Goal: Task Accomplishment & Management: Use online tool/utility

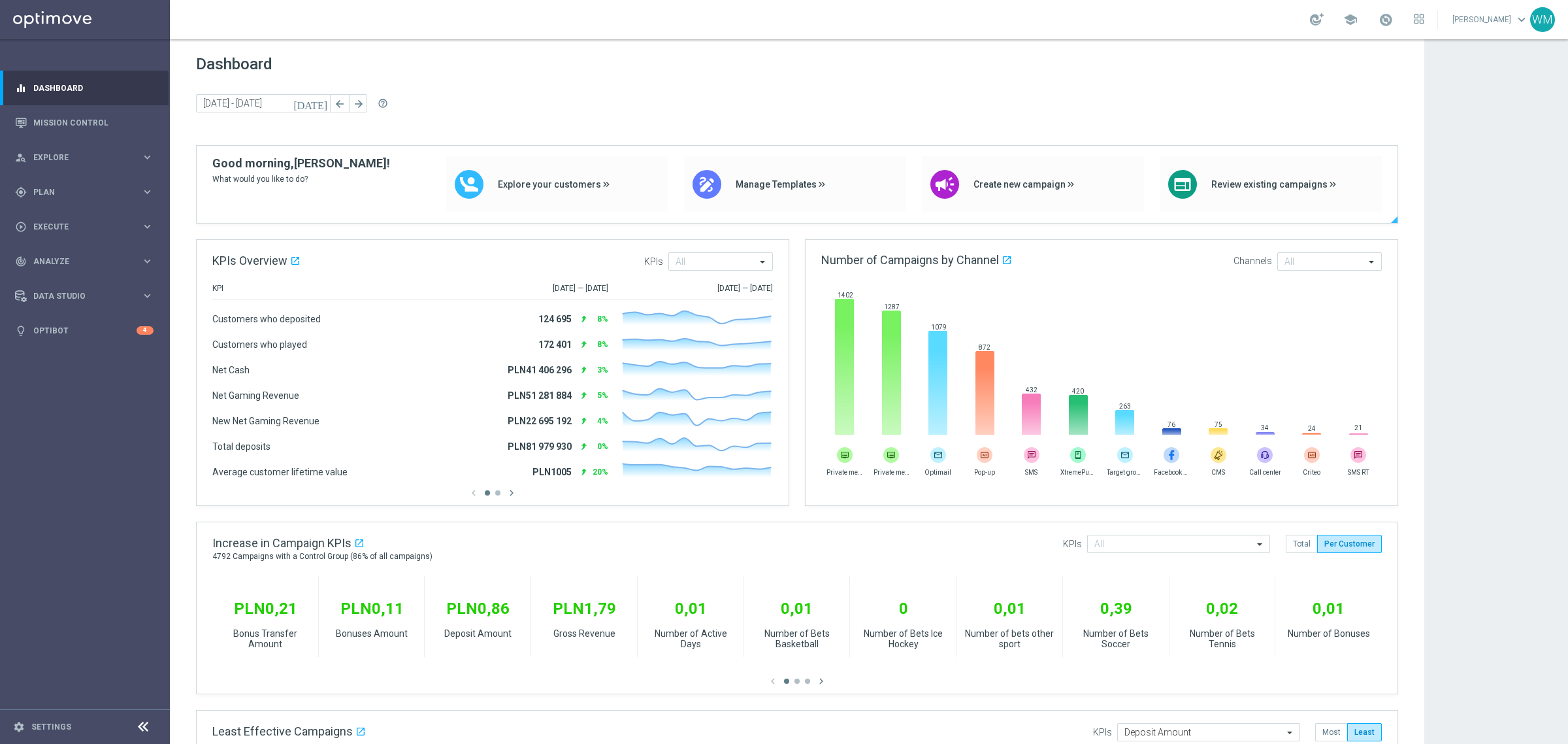
drag, startPoint x: 211, startPoint y: 161, endPoint x: 333, endPoint y: 173, distance: 122.6
click at [333, 173] on div "Good morning, [PERSON_NAME]! What would you like to do? Explore your customers …" at bounding box center [797, 189] width 1201 height 66
click at [333, 173] on span "What would you like to do?" at bounding box center [301, 179] width 178 height 14
drag, startPoint x: 333, startPoint y: 173, endPoint x: 213, endPoint y: 164, distance: 120.3
click at [213, 164] on div "Good morning, [PERSON_NAME]! What would you like to do?" at bounding box center [301, 184] width 178 height 56
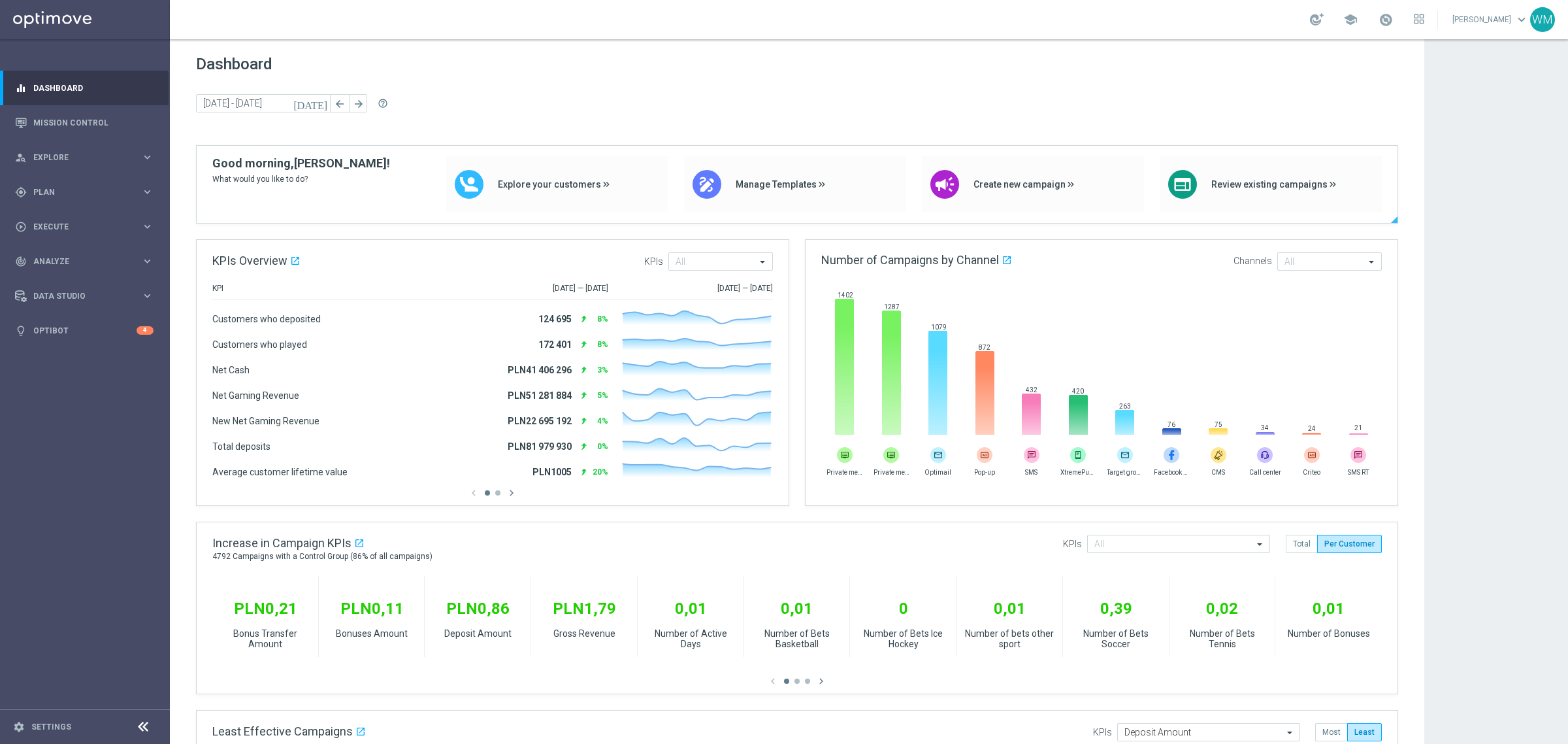
click at [213, 164] on span "Good morning," at bounding box center [253, 163] width 82 height 14
drag, startPoint x: 213, startPoint y: 164, endPoint x: 344, endPoint y: 181, distance: 132.1
click at [344, 181] on div "Good morning, [PERSON_NAME]! What would you like to do?" at bounding box center [301, 184] width 178 height 56
click at [344, 181] on span "What would you like to do?" at bounding box center [301, 179] width 178 height 14
drag, startPoint x: 344, startPoint y: 181, endPoint x: 213, endPoint y: 168, distance: 131.6
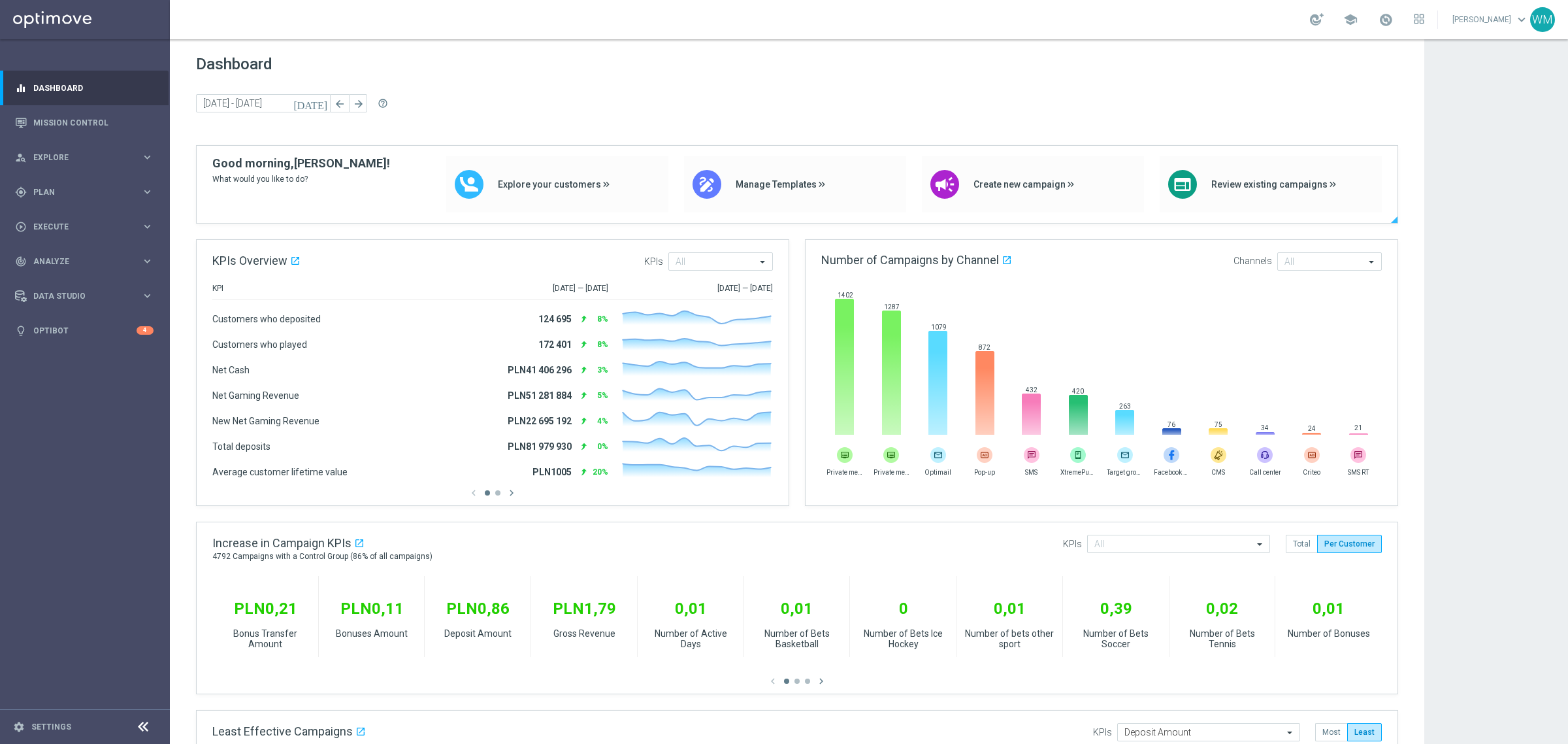
click at [213, 168] on div "Good morning, [PERSON_NAME]! What would you like to do?" at bounding box center [301, 184] width 178 height 56
click at [213, 168] on span "Good morning," at bounding box center [253, 163] width 82 height 14
drag, startPoint x: 213, startPoint y: 168, endPoint x: 347, endPoint y: 178, distance: 134.4
click at [347, 178] on div "Good morning, [PERSON_NAME]! What would you like to do? Explore your customers …" at bounding box center [797, 189] width 1201 height 66
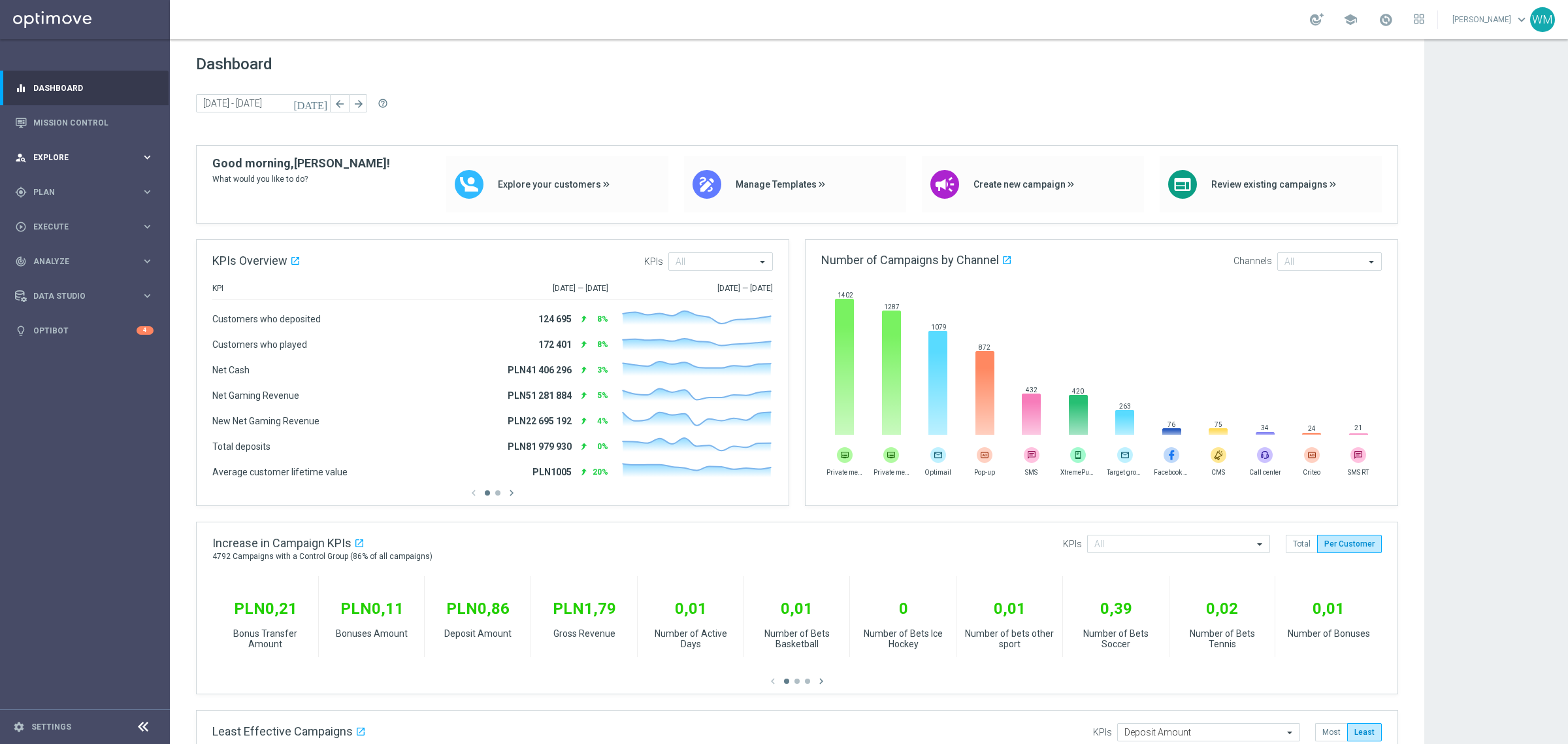
click at [85, 162] on div "person_search Explore" at bounding box center [78, 157] width 126 height 11
click at [84, 183] on link "Customer Explorer" at bounding box center [85, 184] width 102 height 11
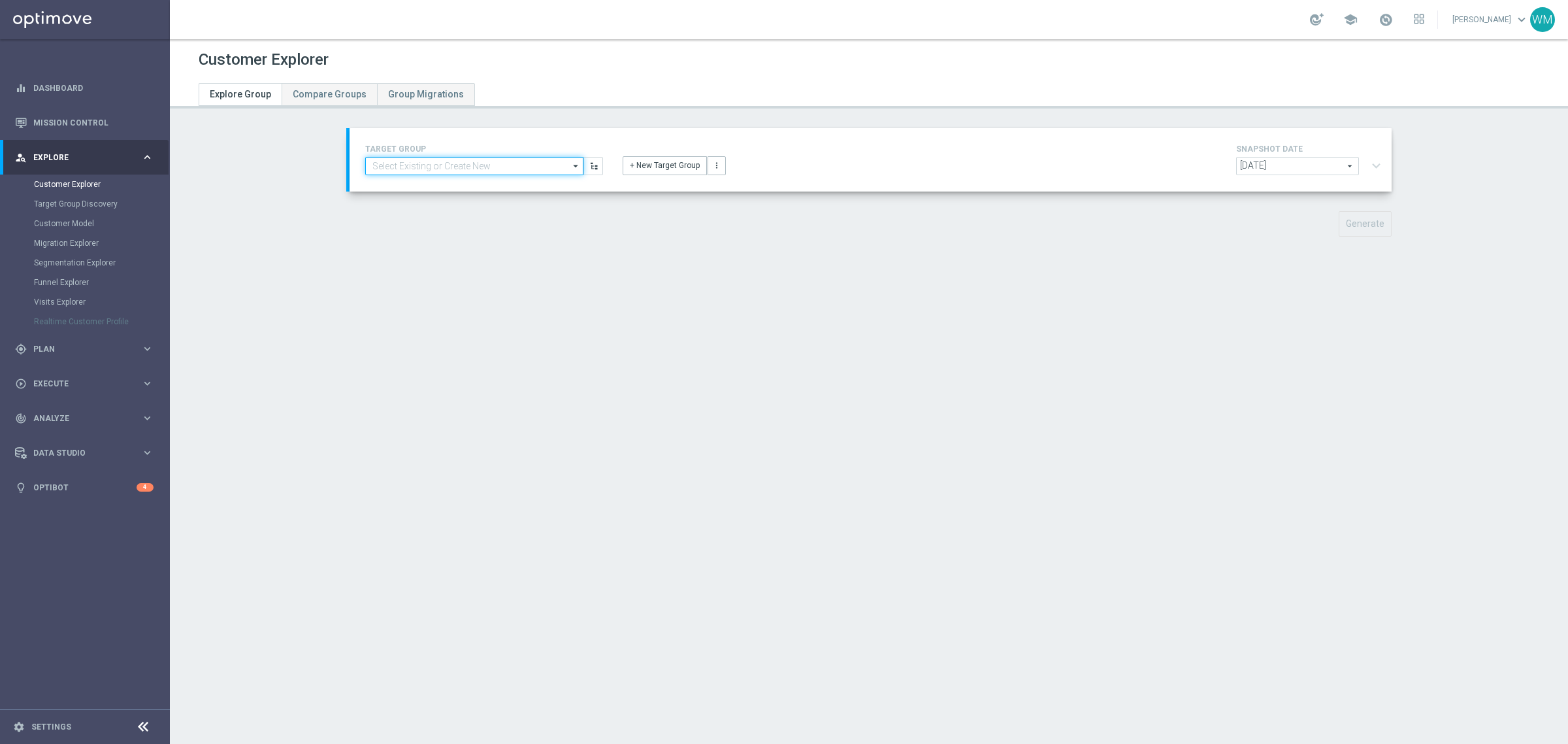
click at [441, 168] on input at bounding box center [474, 166] width 218 height 18
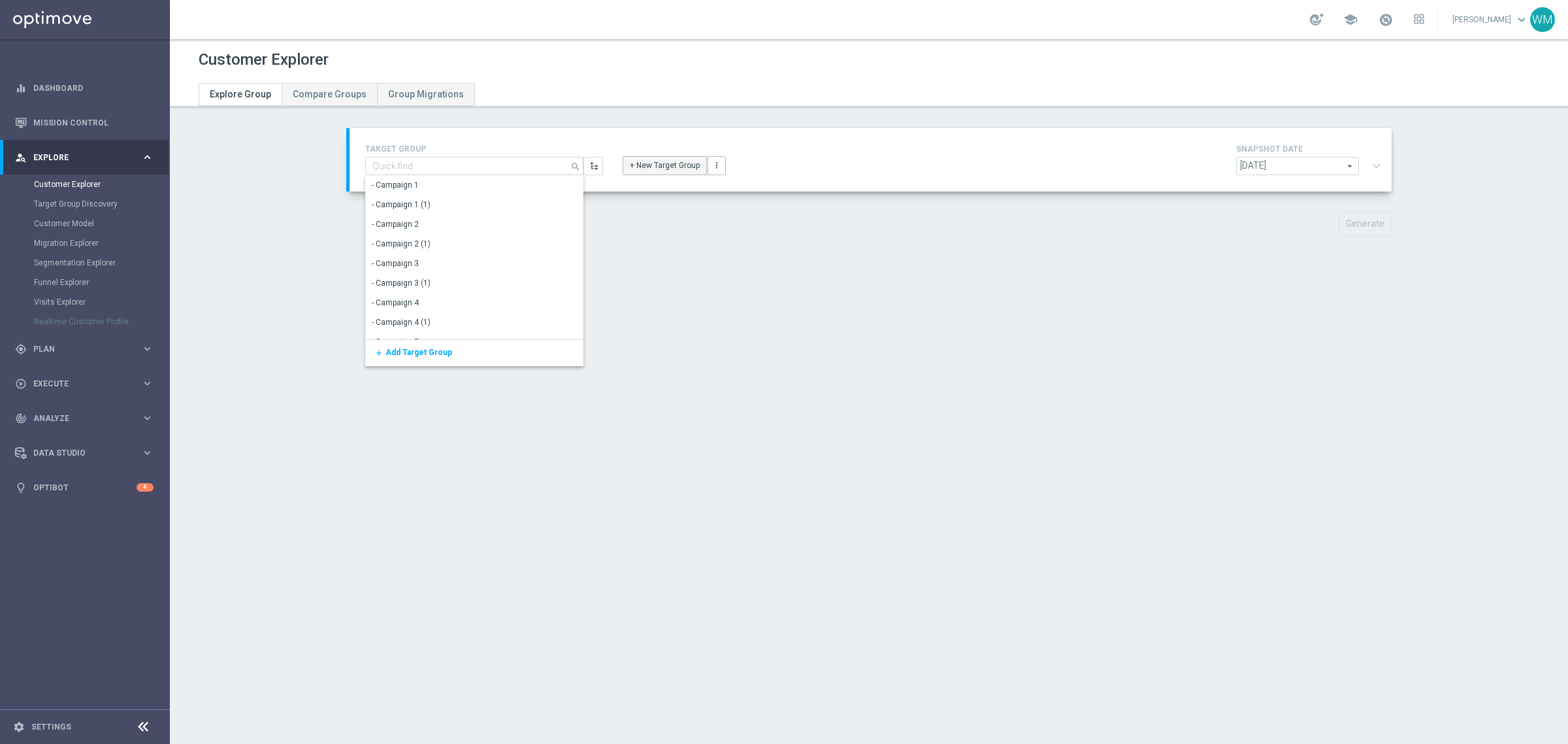
click at [642, 165] on button "+ New Target Group" at bounding box center [664, 165] width 85 height 18
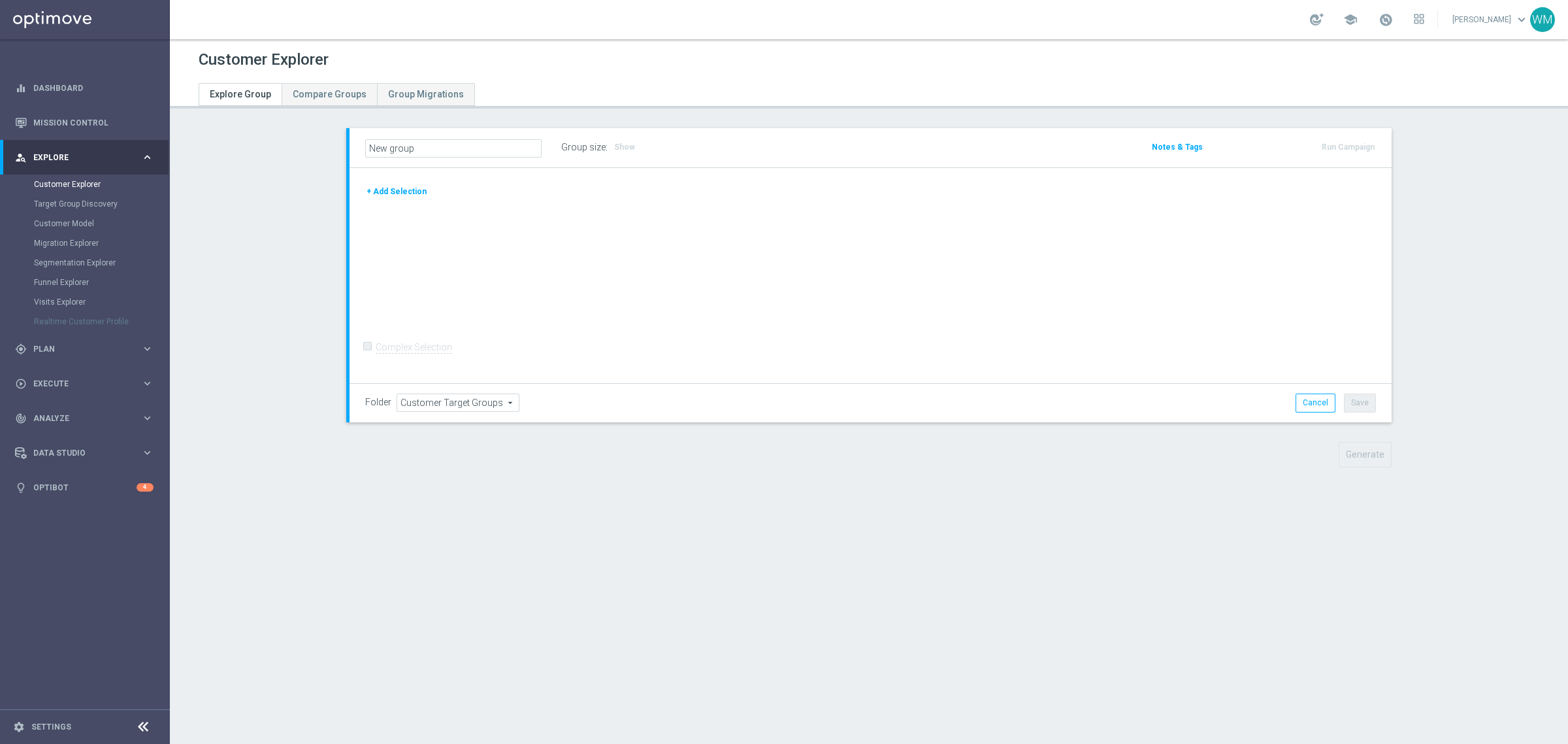
click at [408, 194] on button "+ Add Selection" at bounding box center [396, 191] width 62 height 14
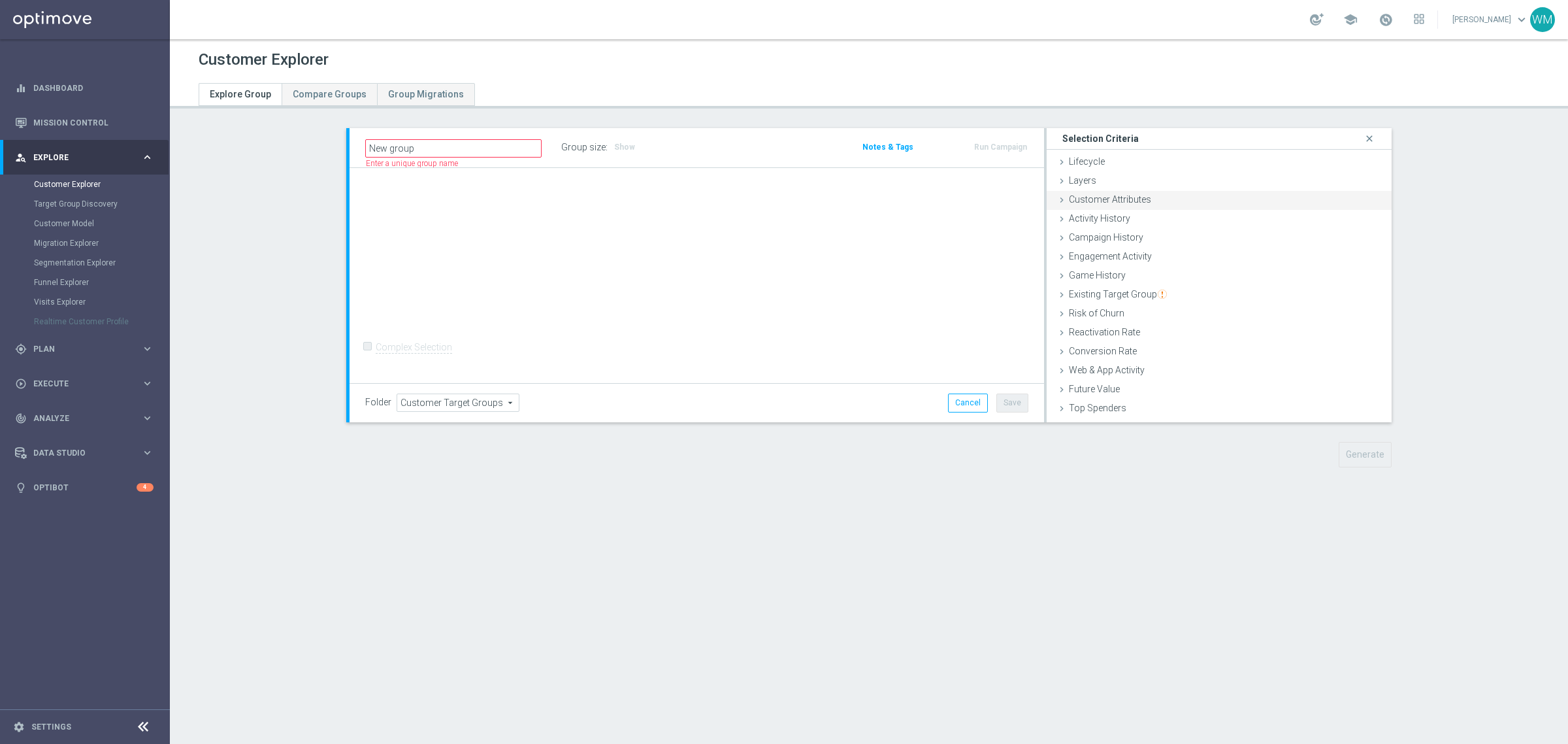
click at [1069, 195] on span "Customer Attributes" at bounding box center [1110, 200] width 82 height 11
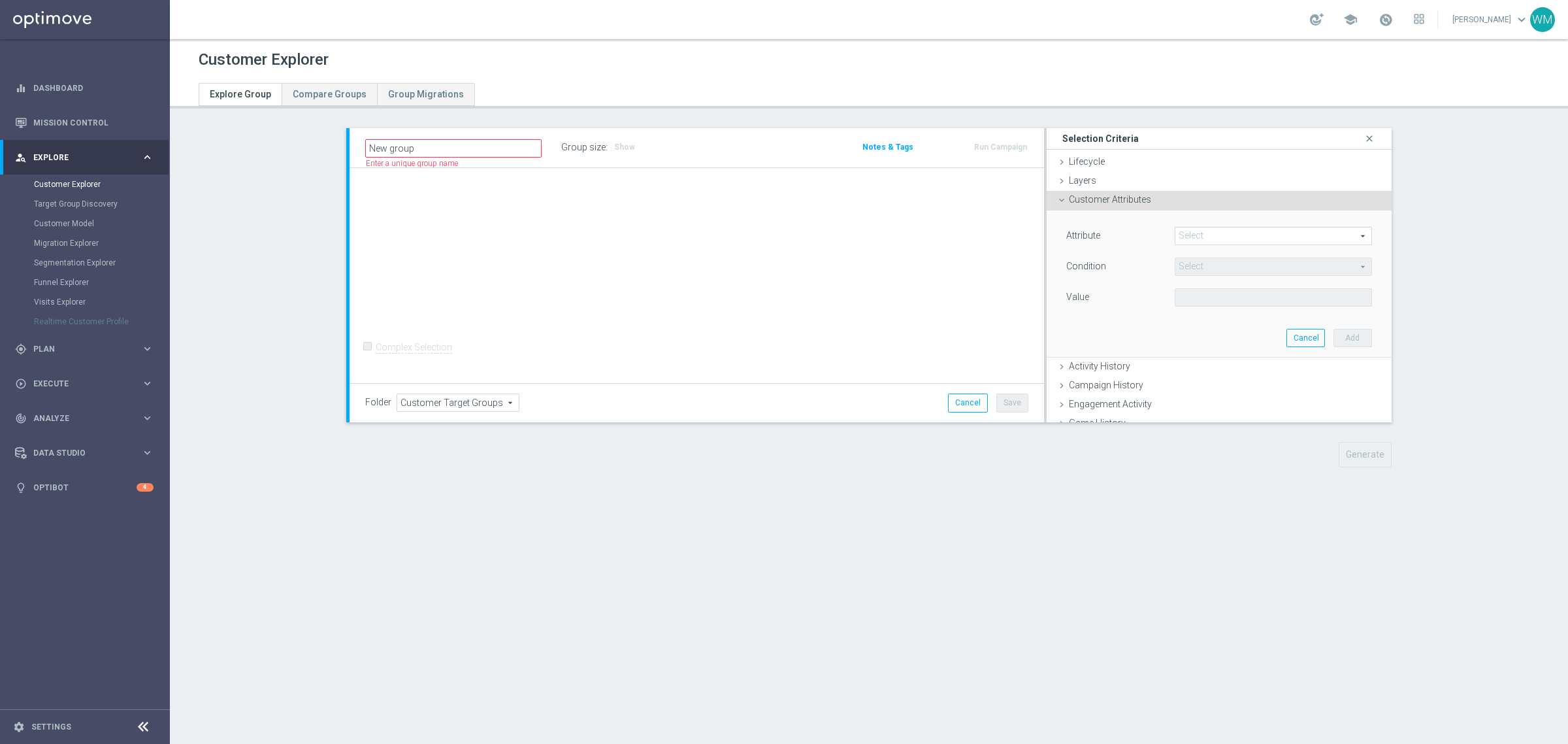
click at [1188, 239] on span at bounding box center [1273, 236] width 196 height 17
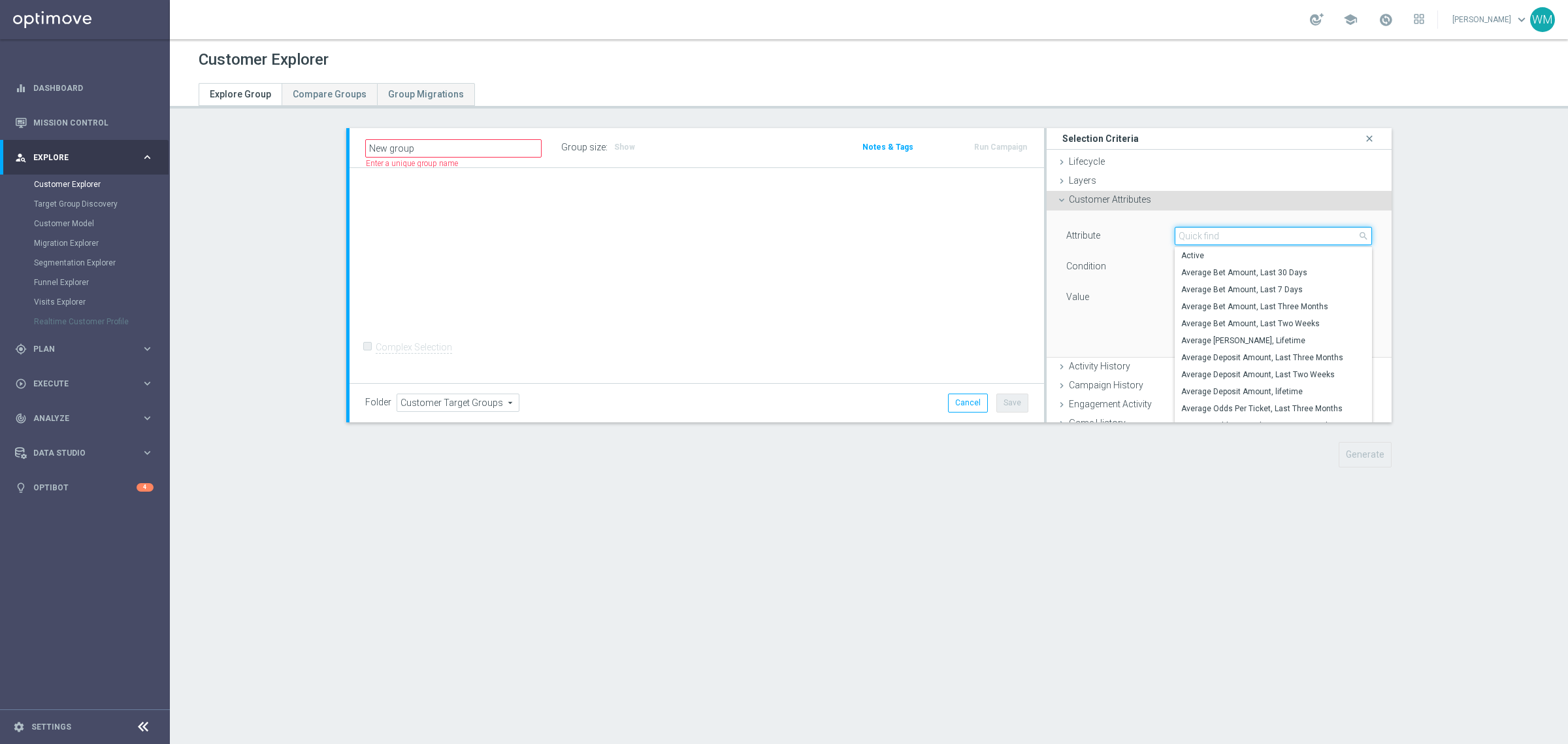
click at [1188, 239] on input "search" at bounding box center [1273, 236] width 197 height 18
type input "e"
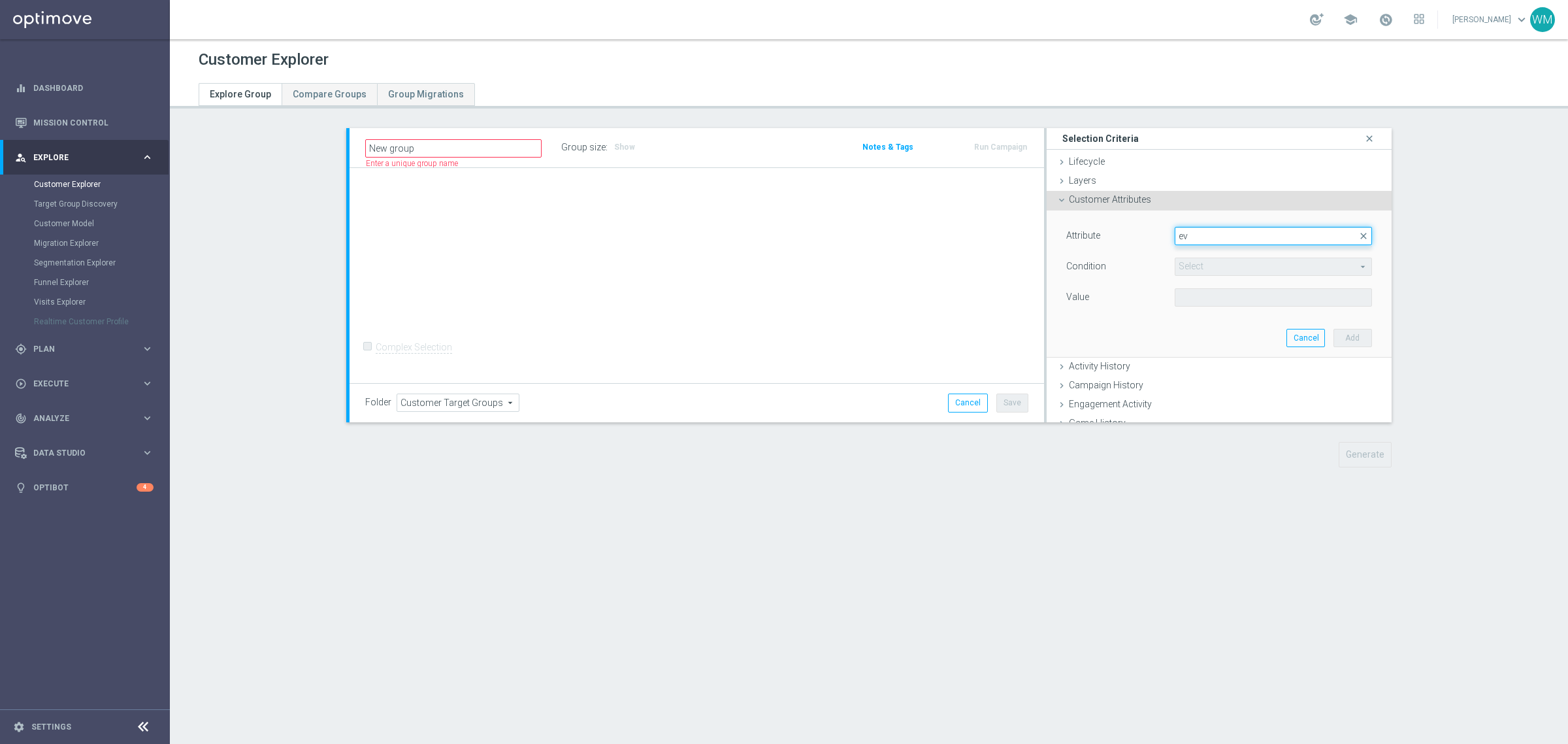
type input "e"
type input "sco"
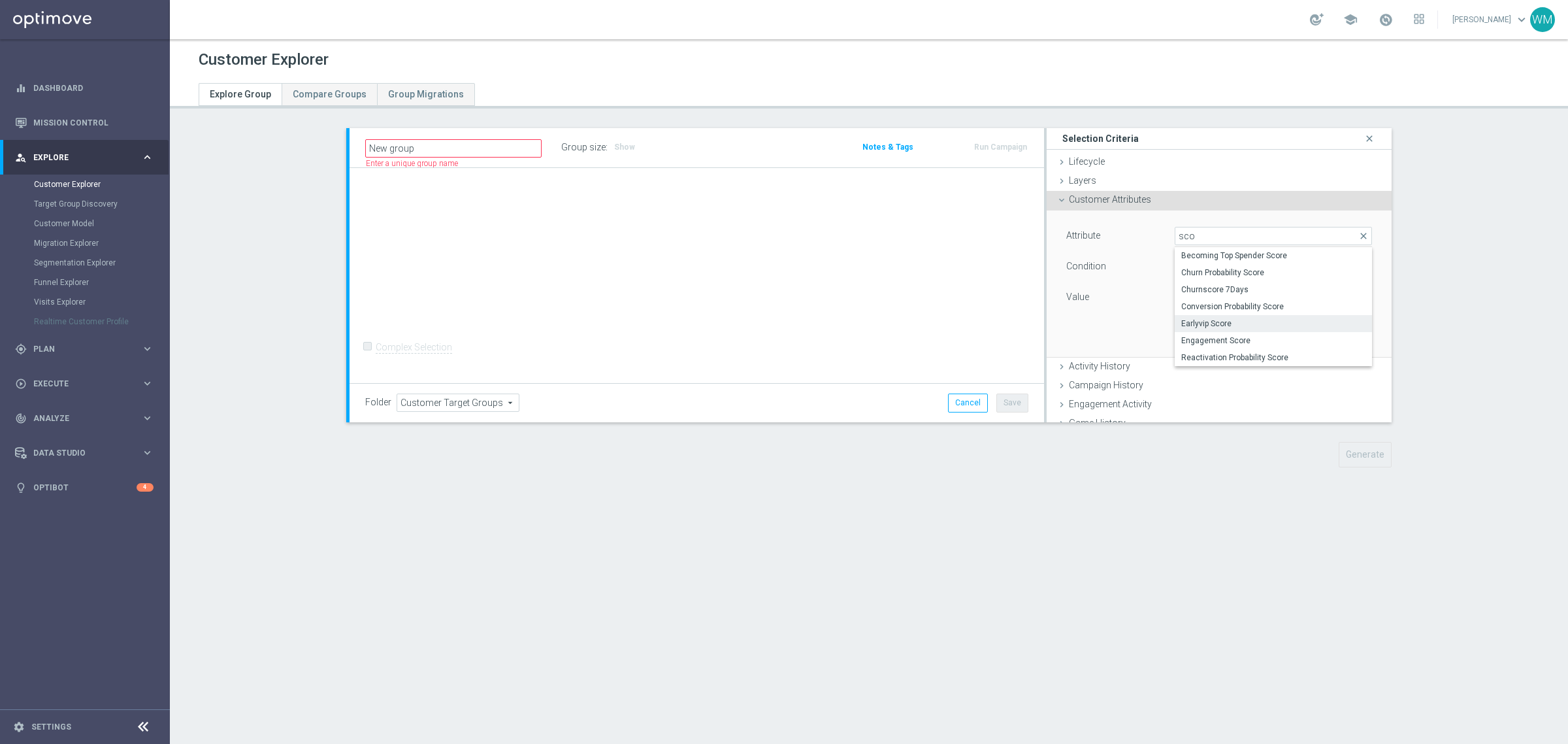
click at [1259, 328] on span "Earlyvip Score" at bounding box center [1273, 324] width 184 height 11
type input "Earlyvip Score"
type input "="
click at [1209, 288] on input "%" at bounding box center [1219, 297] width 89 height 18
type input "50"
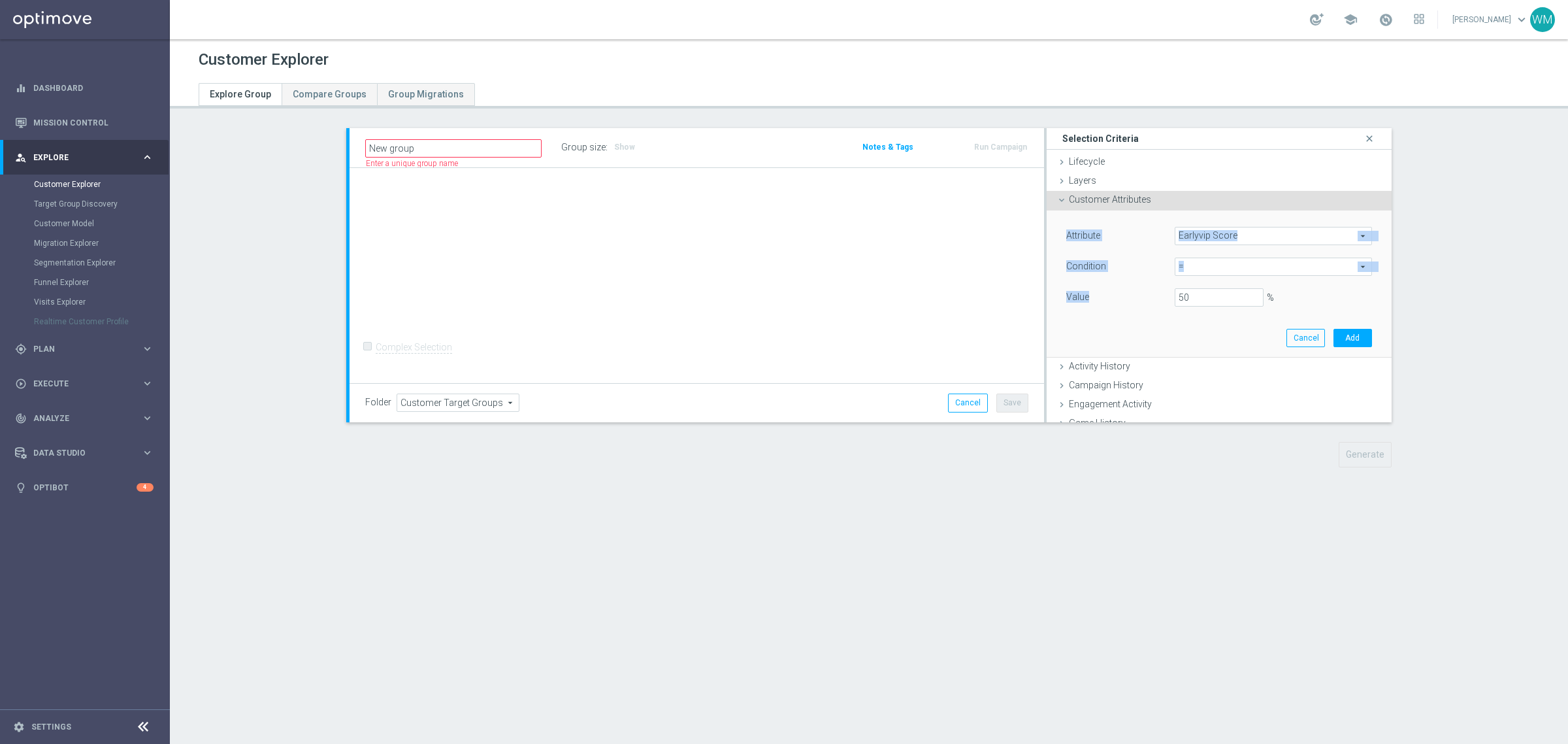
drag, startPoint x: 1070, startPoint y: 258, endPoint x: 1101, endPoint y: 307, distance: 58.0
click at [1101, 307] on div "Attribute Earlyvip Score Earlyvip Score arrow_drop_down search Condition = = ar…" at bounding box center [1219, 268] width 306 height 82
click at [1101, 307] on div "Value" at bounding box center [1111, 298] width 108 height 21
click at [1199, 236] on span "Earlyvip Score" at bounding box center [1273, 236] width 196 height 17
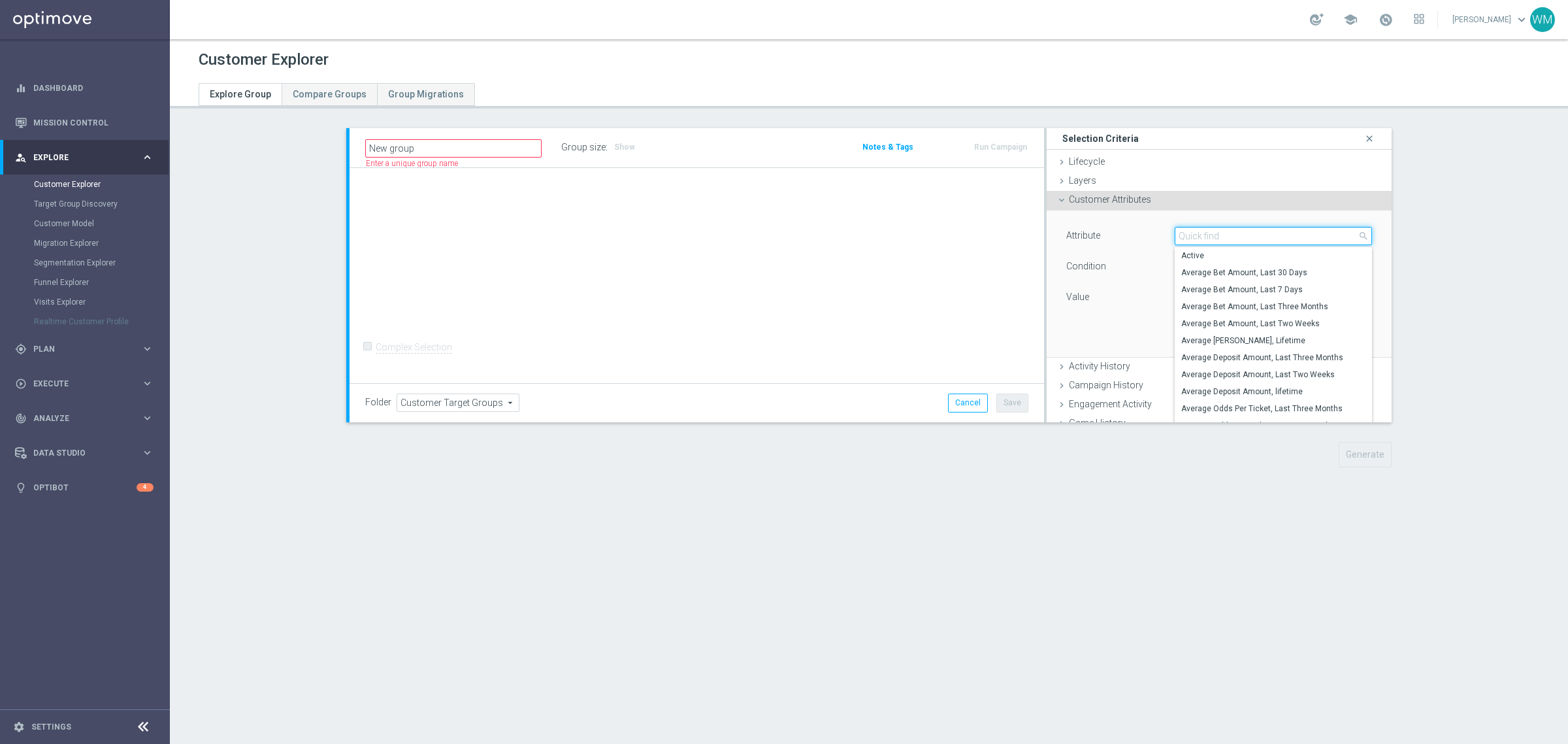
click at [1199, 236] on input "search" at bounding box center [1273, 236] width 197 height 18
click at [617, 145] on div "Show" at bounding box center [624, 147] width 24 height 14
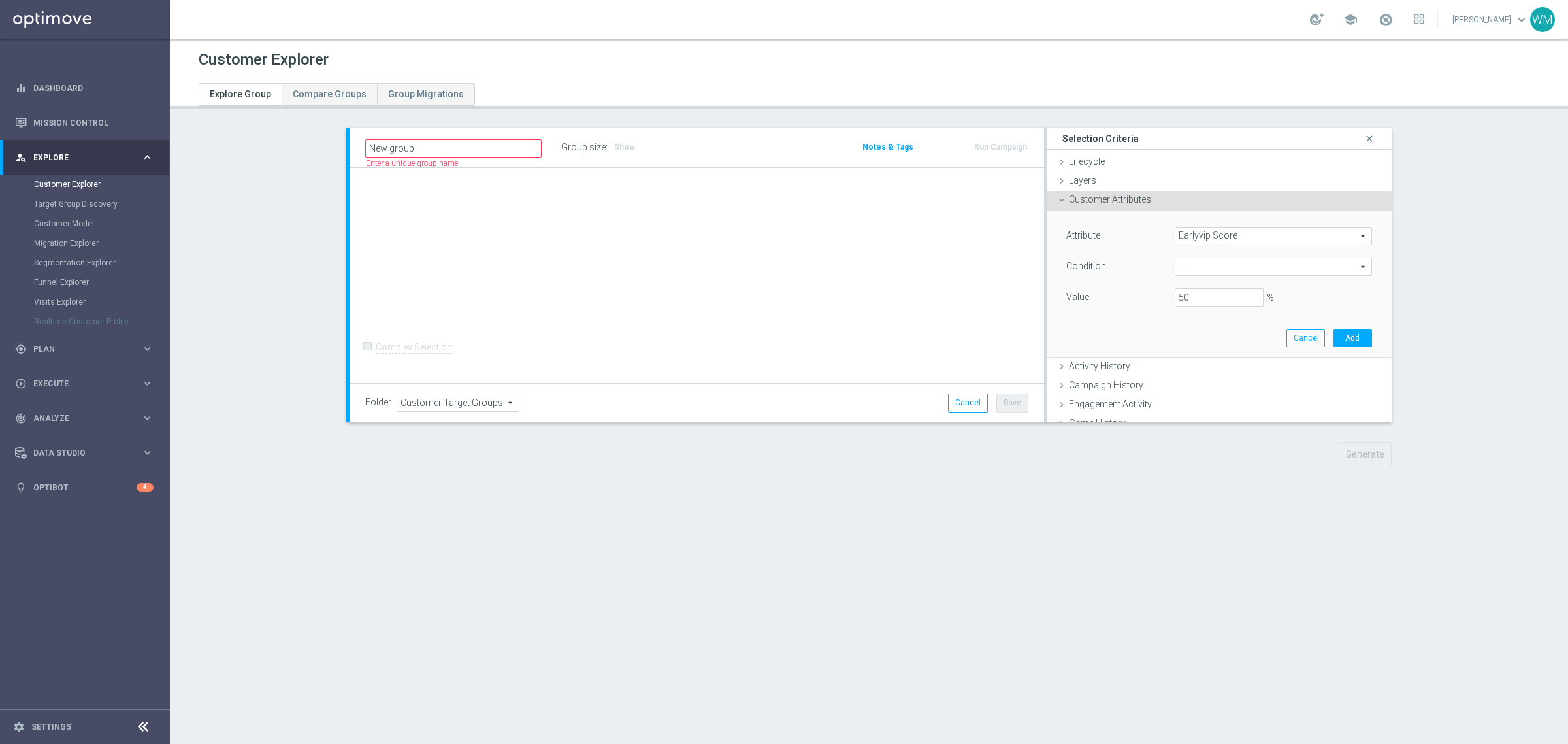
click at [576, 145] on label "Group size" at bounding box center [584, 147] width 44 height 11
click at [587, 149] on label "Group size" at bounding box center [584, 147] width 44 height 11
click at [603, 232] on div "+ Add Selection Complex Selection Invalid Expression" at bounding box center [697, 275] width 695 height 216
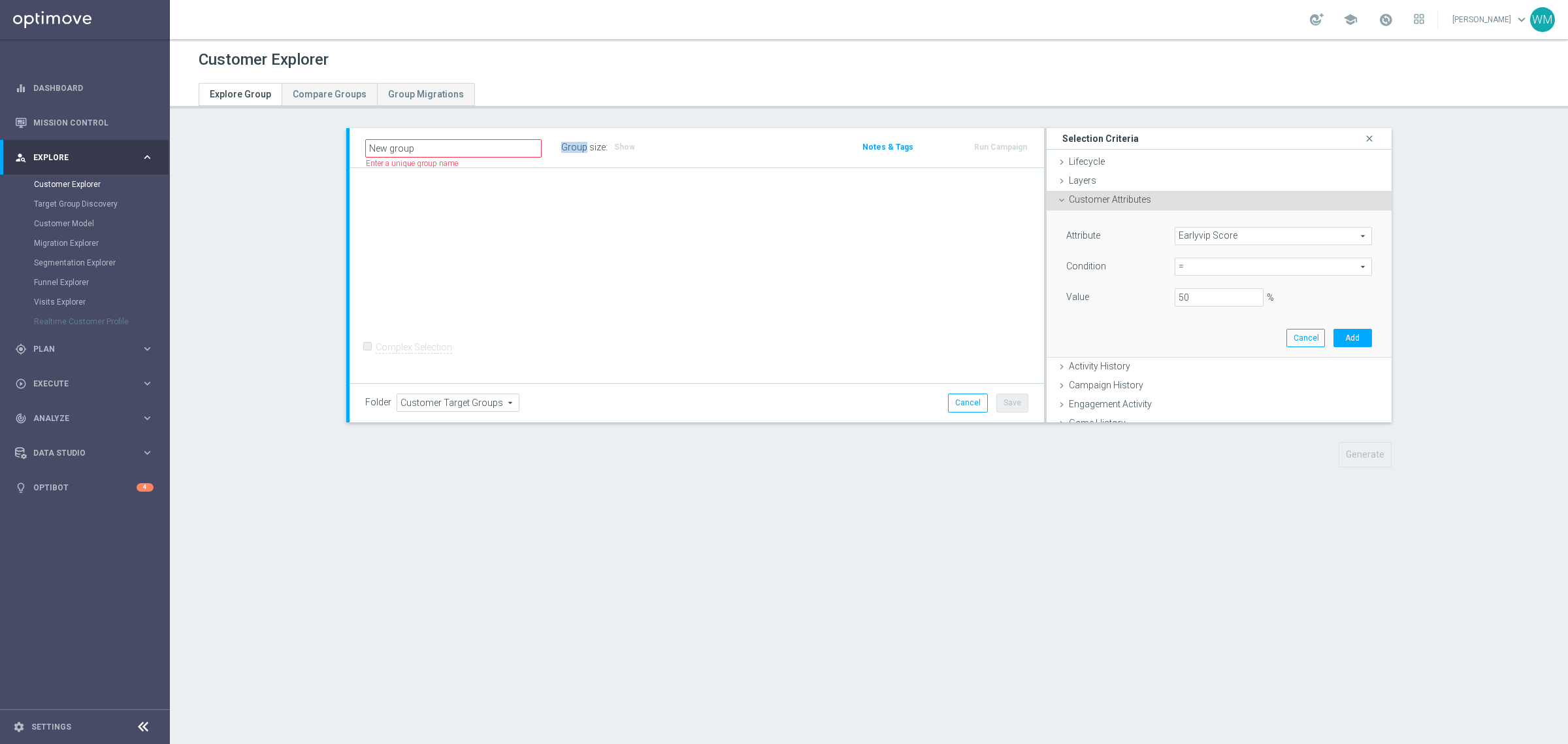
drag, startPoint x: 580, startPoint y: 146, endPoint x: 600, endPoint y: 146, distance: 20.0
click at [600, 146] on div "Group size : Show" at bounding box center [627, 147] width 131 height 18
click at [587, 146] on label "Group size" at bounding box center [584, 147] width 44 height 11
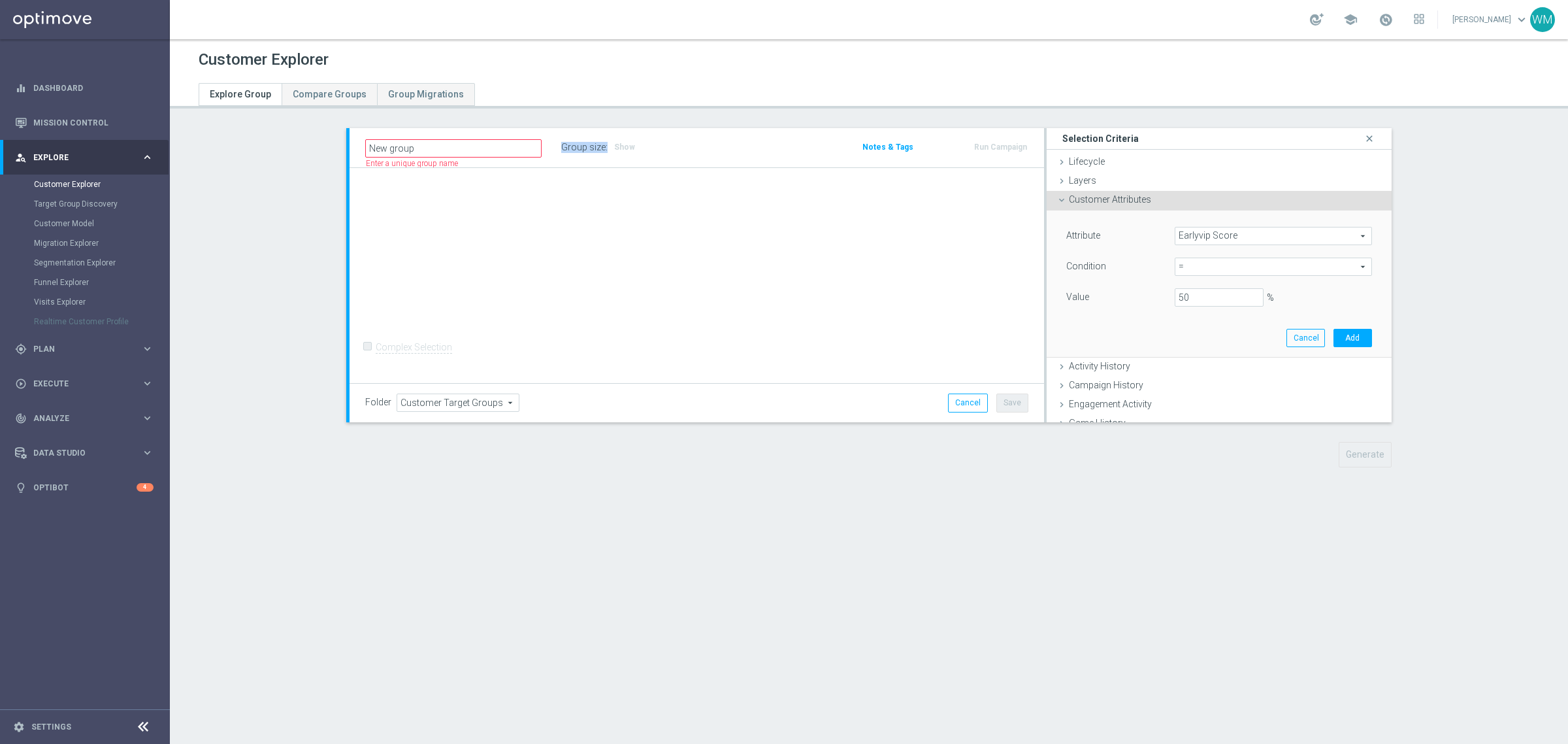
click at [587, 146] on label "Group size" at bounding box center [584, 147] width 44 height 11
click at [576, 147] on label "Group size" at bounding box center [584, 147] width 44 height 11
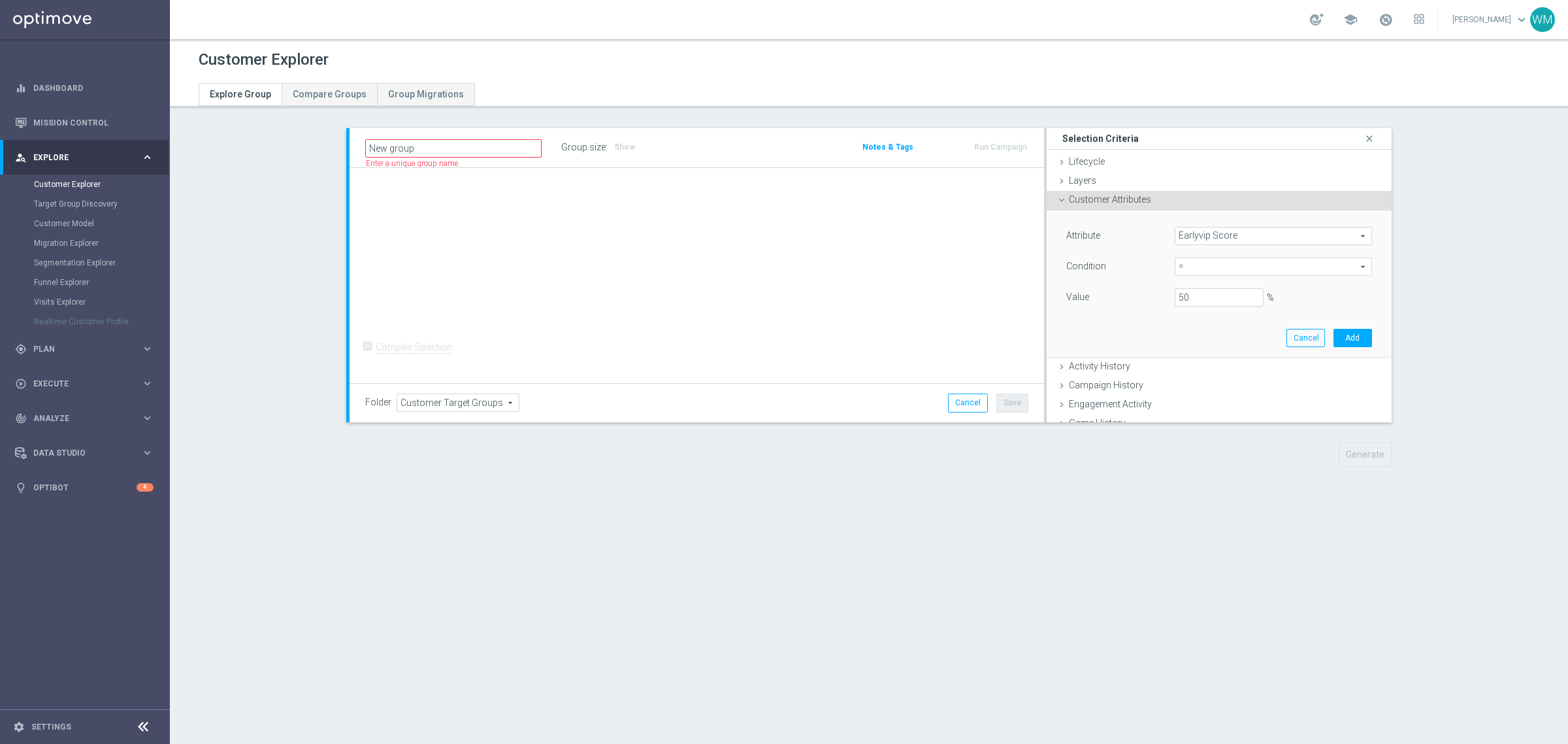
click at [576, 147] on label "Group size" at bounding box center [584, 147] width 44 height 11
click at [577, 150] on label "Group size" at bounding box center [584, 147] width 44 height 11
click at [574, 150] on label "Group size" at bounding box center [584, 147] width 44 height 11
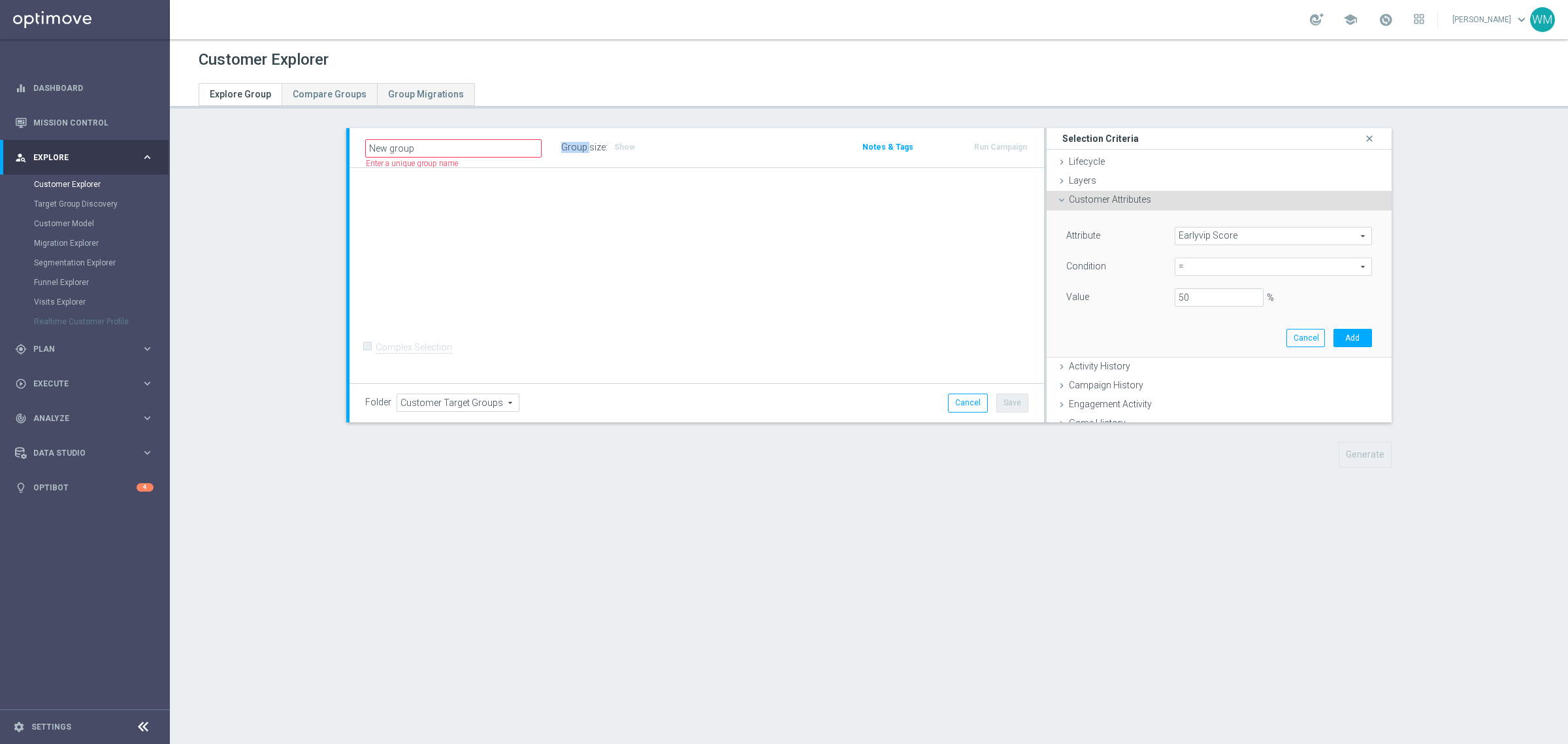
click at [574, 150] on label "Group size" at bounding box center [584, 147] width 44 height 11
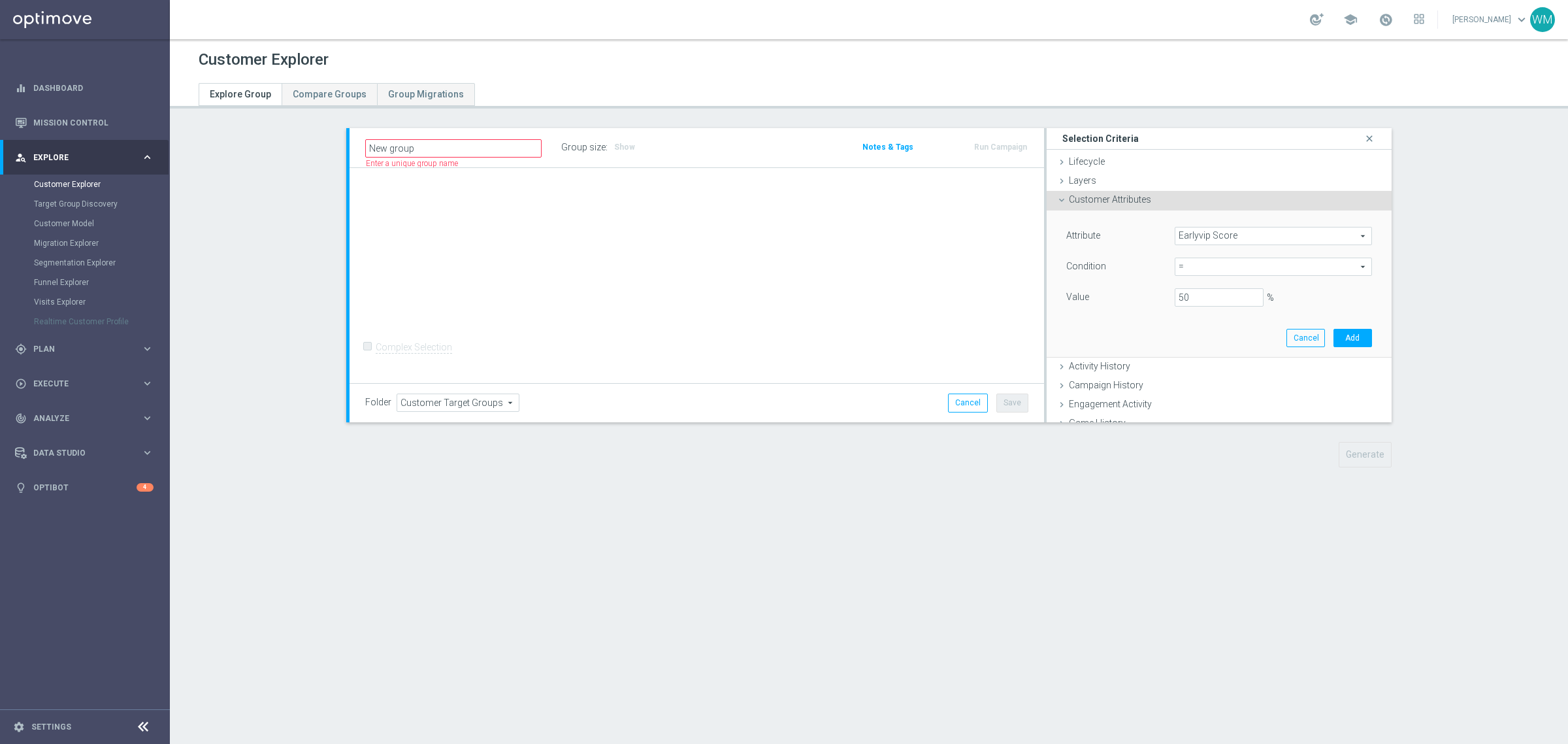
click at [581, 154] on div "Group size : Show" at bounding box center [627, 147] width 131 height 18
click at [581, 148] on label "Group size" at bounding box center [584, 147] width 44 height 11
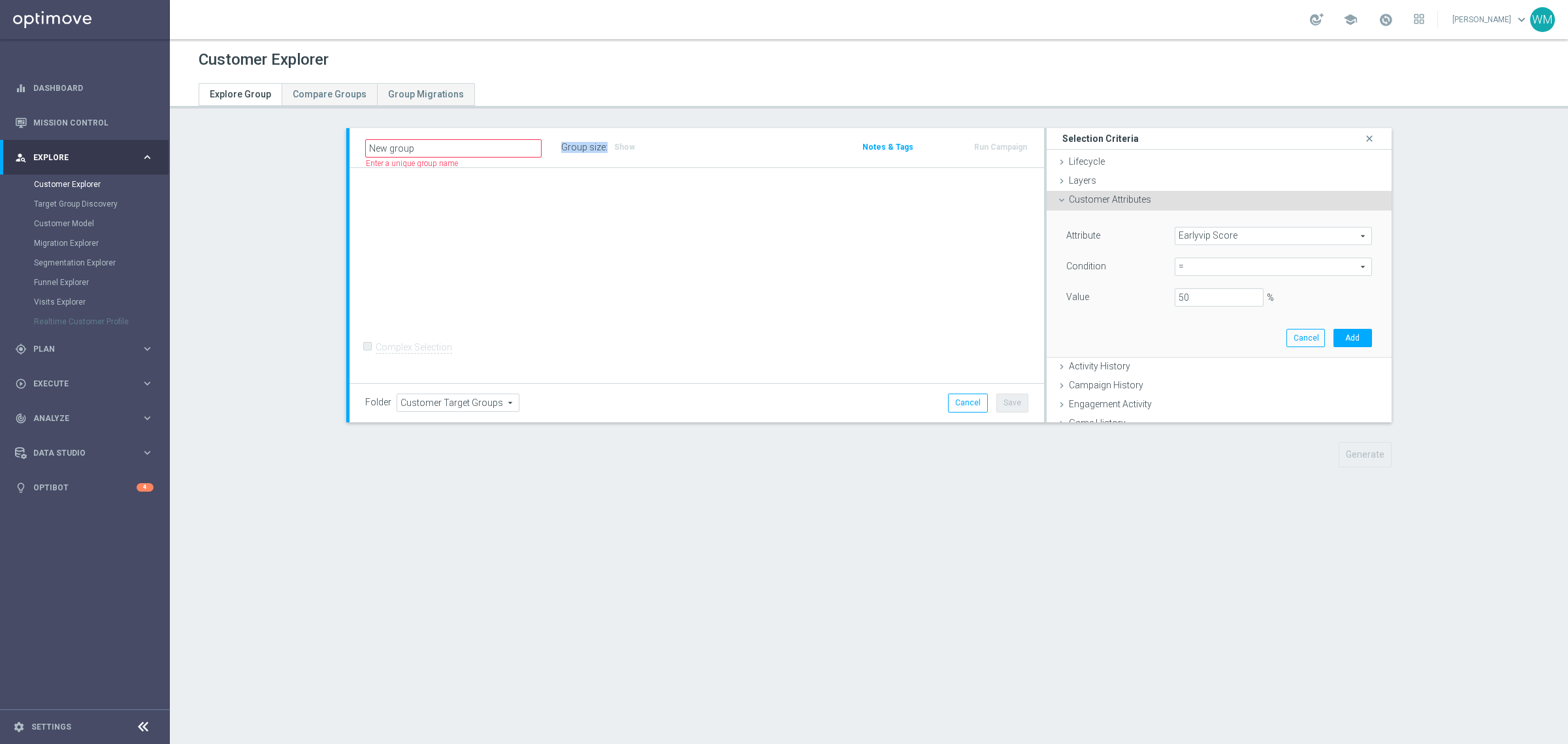
click at [592, 150] on label "Group size" at bounding box center [584, 147] width 44 height 11
click at [1099, 139] on h3 "Selection Criteria" at bounding box center [1100, 138] width 76 height 11
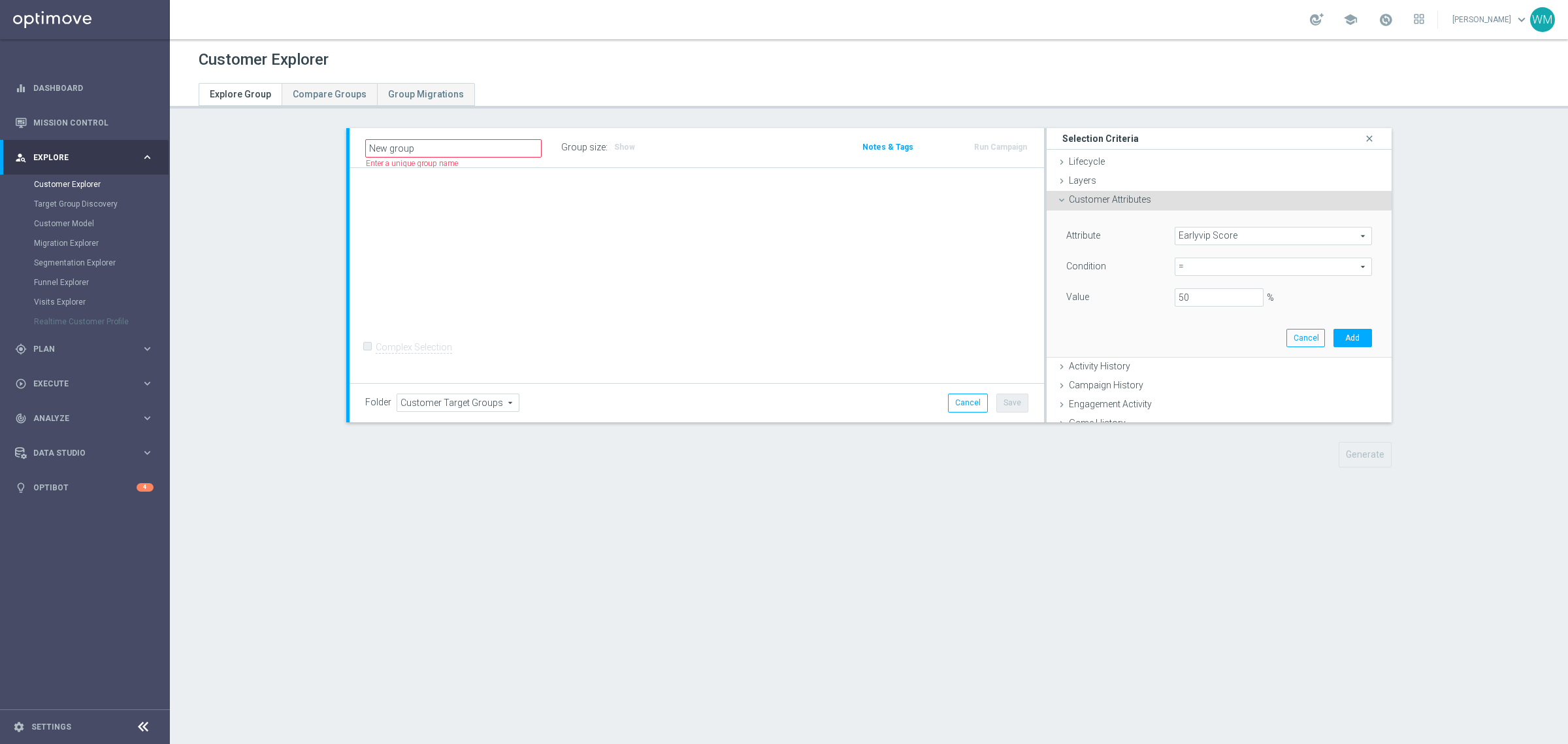
click at [1094, 139] on h3 "Selection Criteria" at bounding box center [1100, 138] width 76 height 11
click at [1080, 139] on h3 "Selection Criteria" at bounding box center [1100, 138] width 76 height 11
click at [1112, 135] on h3 "Selection Criteria" at bounding box center [1100, 138] width 76 height 11
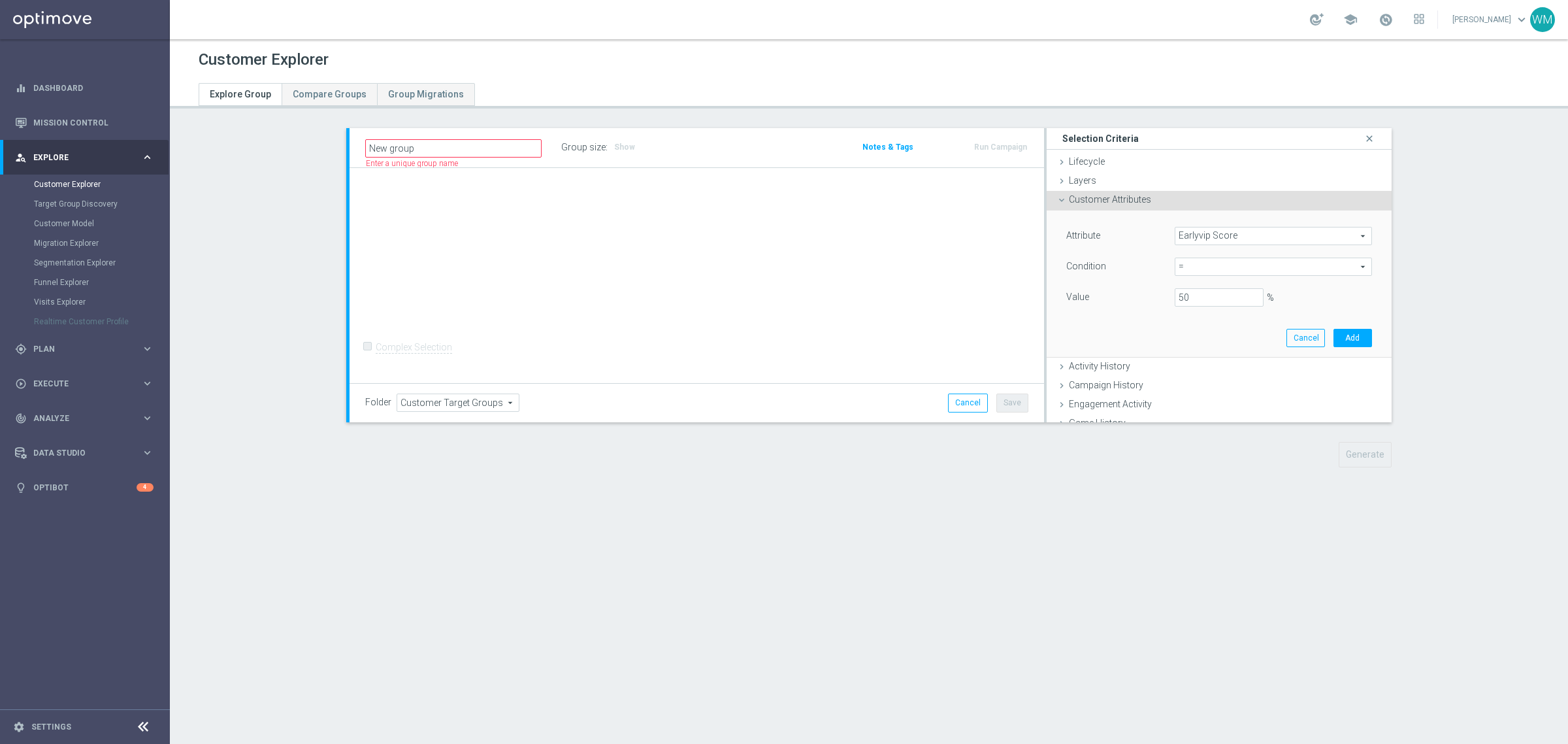
click at [1089, 135] on h3 "Selection Criteria" at bounding box center [1100, 138] width 76 height 11
click at [1115, 134] on h3 "Selection Criteria" at bounding box center [1100, 138] width 76 height 11
click at [1081, 136] on h3 "Selection Criteria" at bounding box center [1100, 138] width 76 height 11
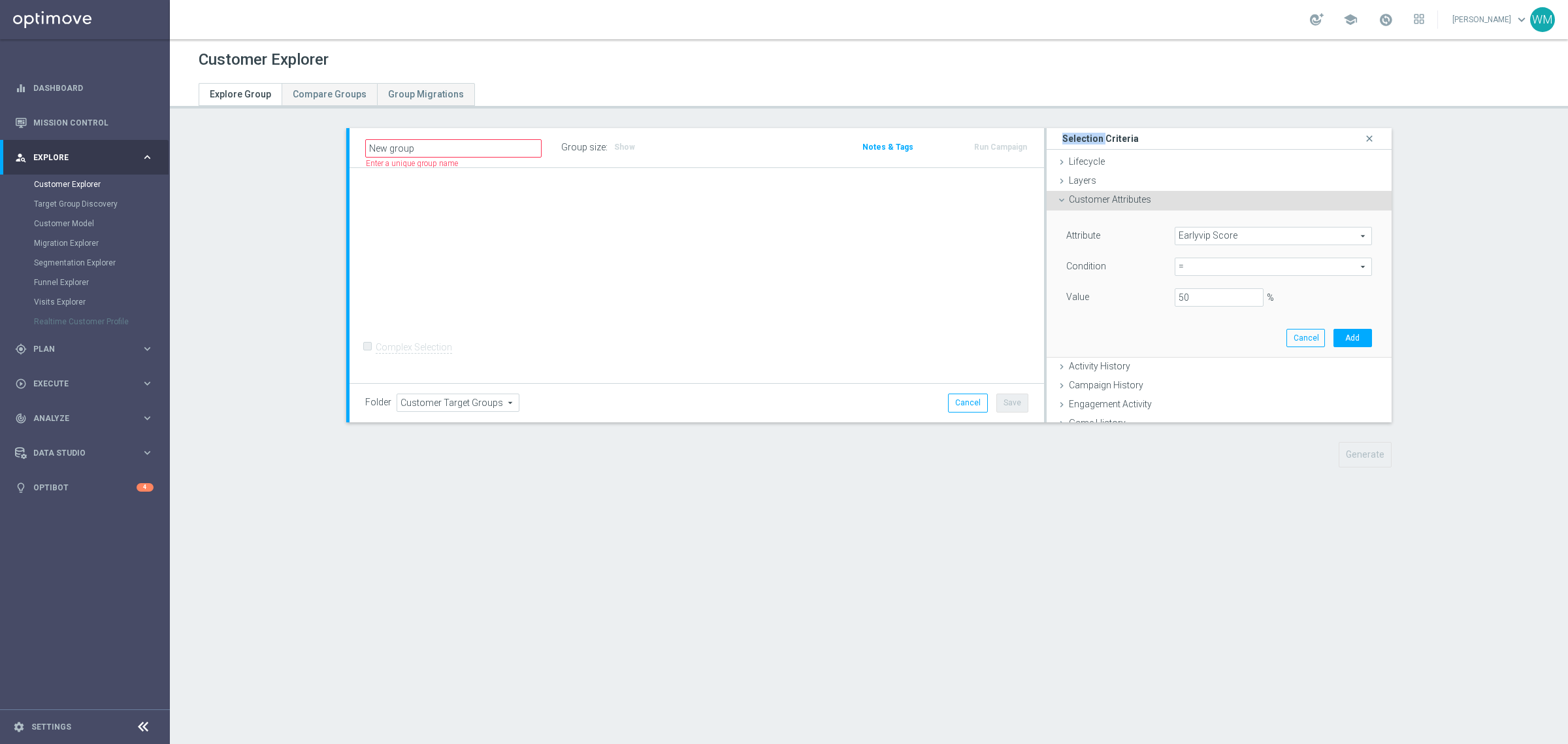
click at [1081, 136] on h3 "Selection Criteria" at bounding box center [1100, 138] width 76 height 11
click at [1115, 137] on h3 "Selection Criteria" at bounding box center [1100, 138] width 76 height 11
click at [1083, 140] on h3 "Selection Criteria" at bounding box center [1100, 138] width 76 height 11
click at [1118, 140] on h3 "Selection Criteria" at bounding box center [1100, 138] width 76 height 11
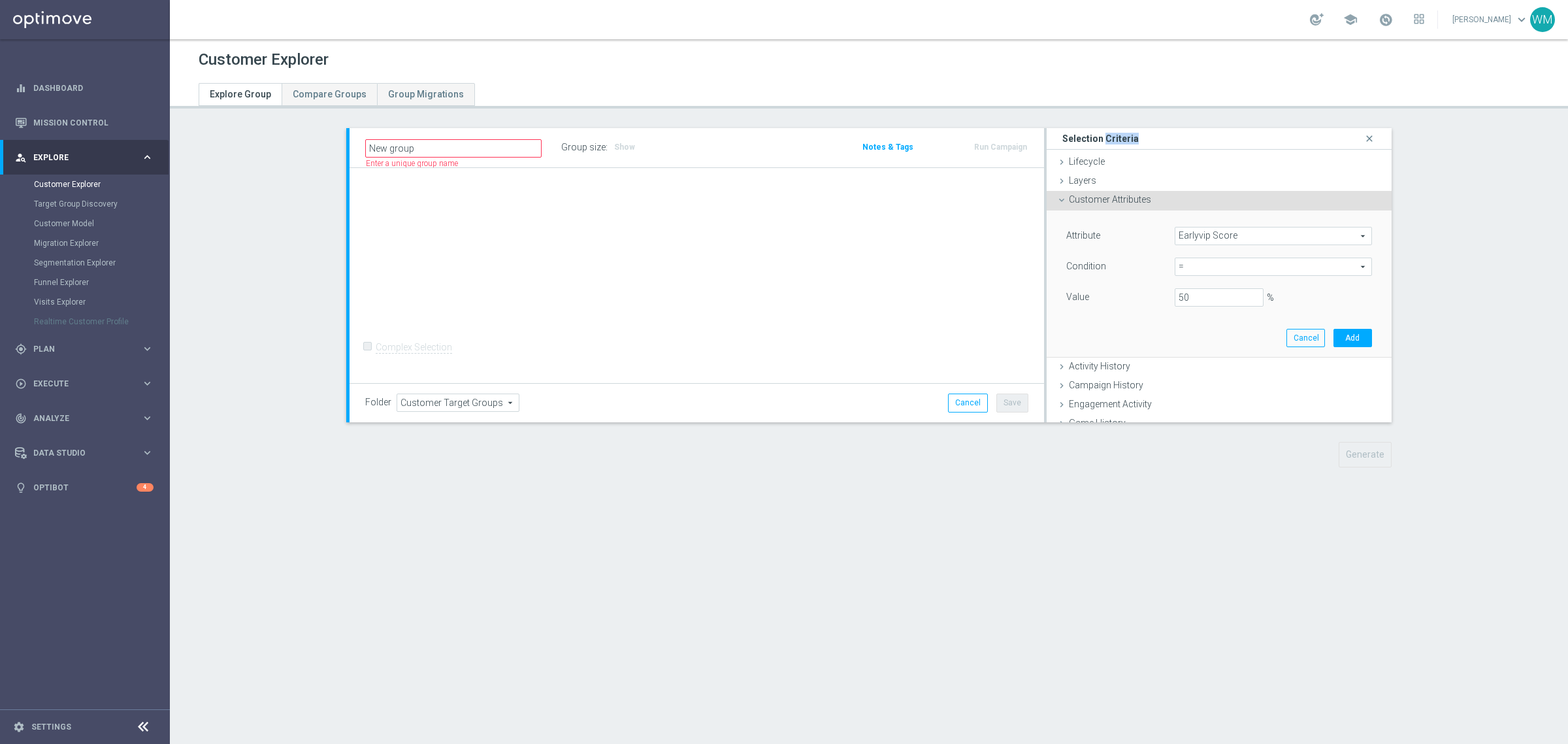
click at [1118, 140] on h3 "Selection Criteria" at bounding box center [1100, 138] width 76 height 11
click at [1072, 138] on h3 "Selection Criteria" at bounding box center [1100, 138] width 76 height 11
click at [1076, 138] on h3 "Selection Criteria" at bounding box center [1100, 138] width 76 height 11
click at [1108, 137] on h3 "Selection Criteria" at bounding box center [1100, 138] width 76 height 11
